Goal: Find specific page/section: Find specific page/section

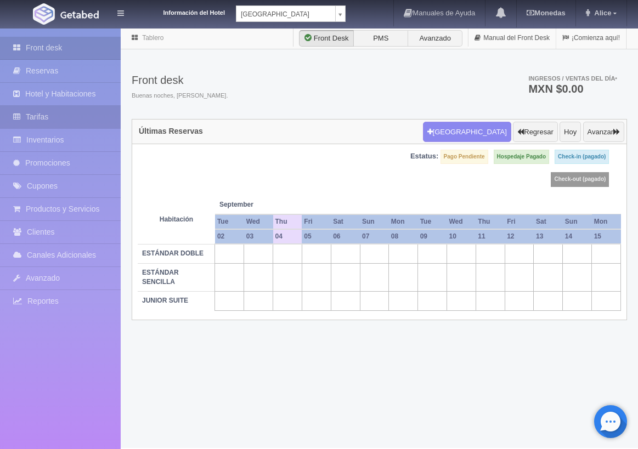
click at [40, 124] on link "Tarifas" at bounding box center [60, 117] width 121 height 22
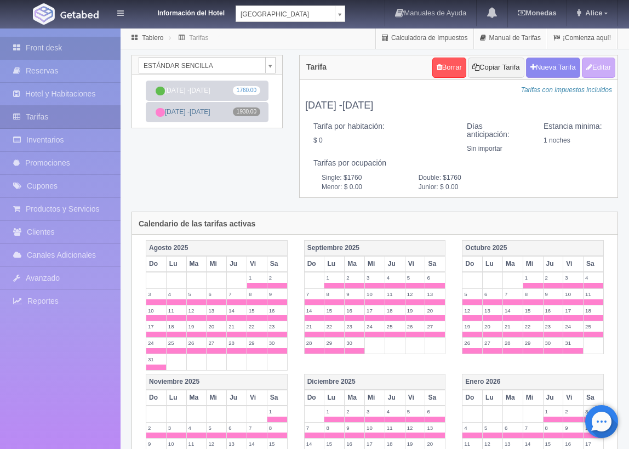
click at [71, 49] on link "Front desk" at bounding box center [60, 48] width 121 height 22
